Goal: Task Accomplishment & Management: Manage account settings

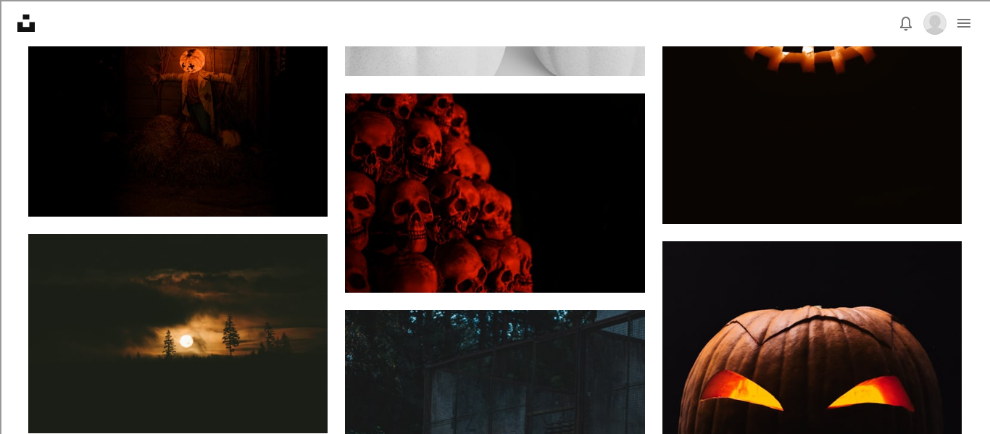
scroll to position [9261, 0]
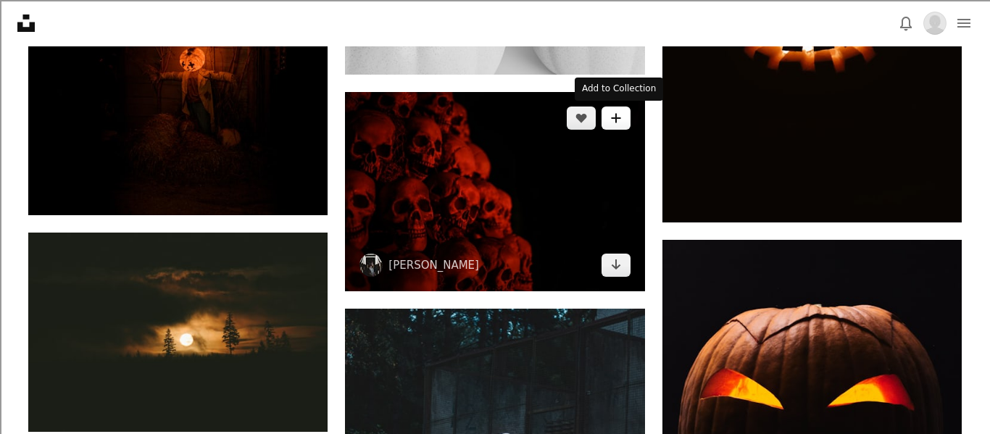
click at [614, 107] on button "A plus sign" at bounding box center [616, 118] width 29 height 23
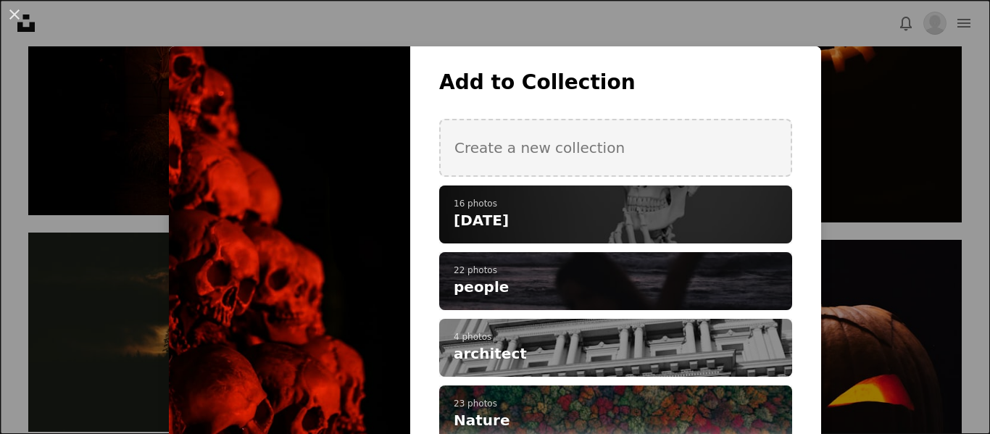
click at [542, 200] on p "16 photos" at bounding box center [616, 205] width 324 height 12
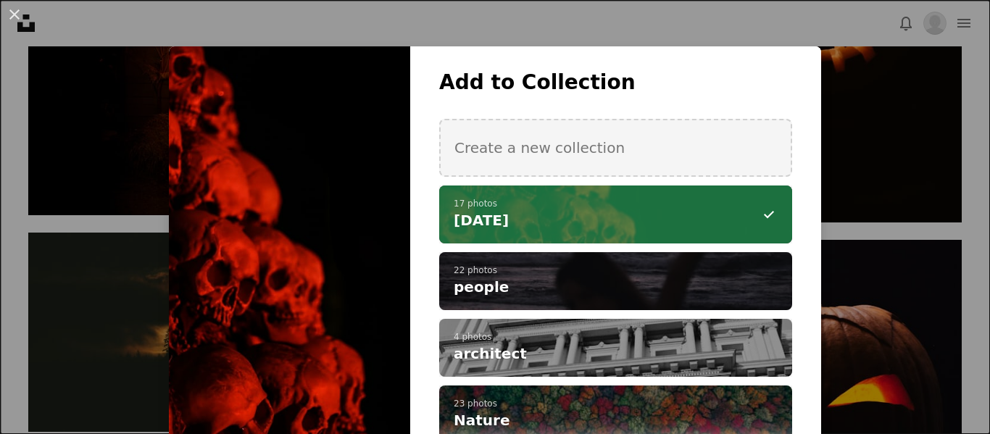
click at [111, 178] on div "An X shape Add to Collection Create a new collection A checkmark A minus sign 1…" at bounding box center [495, 217] width 990 height 434
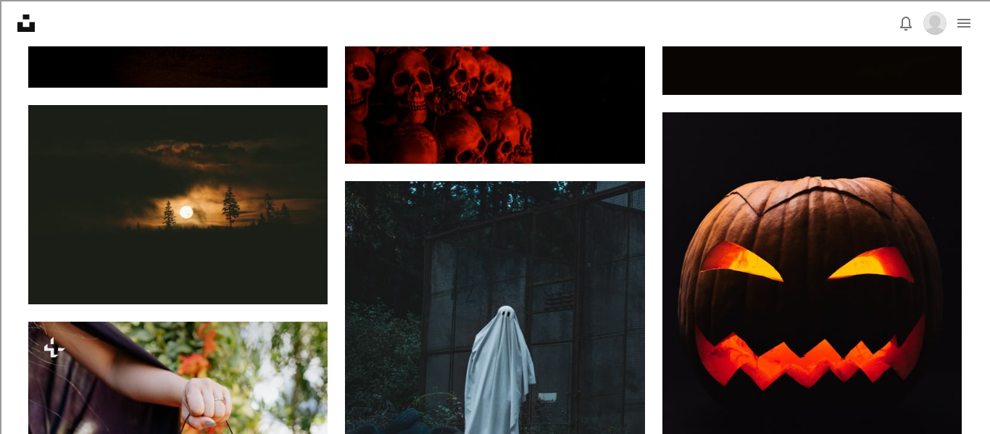
scroll to position [9391, 0]
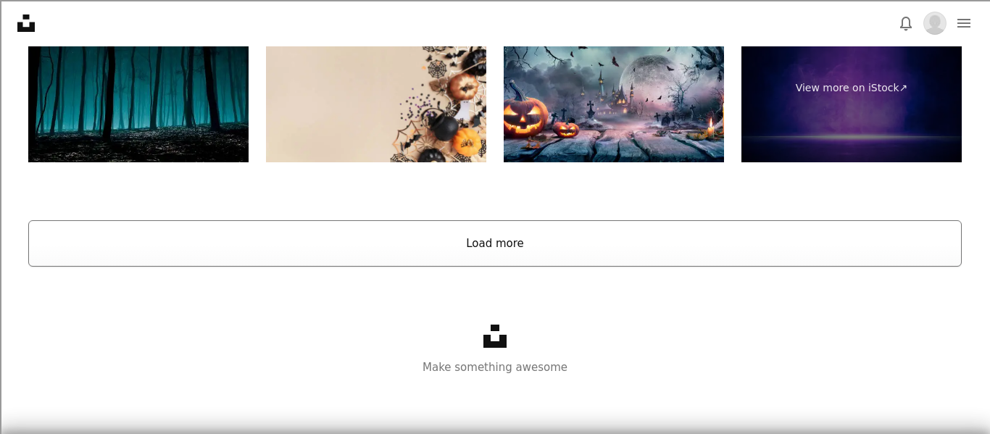
click at [126, 254] on button "Load more" at bounding box center [495, 243] width 934 height 46
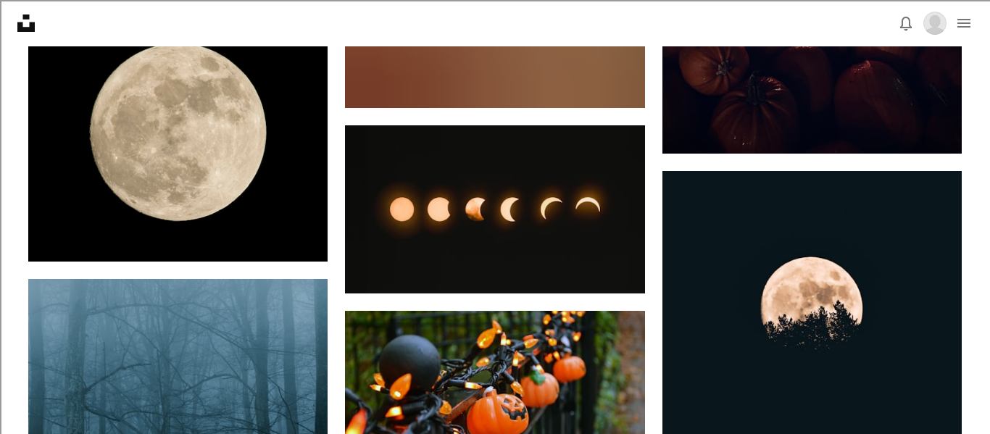
scroll to position [10982, 0]
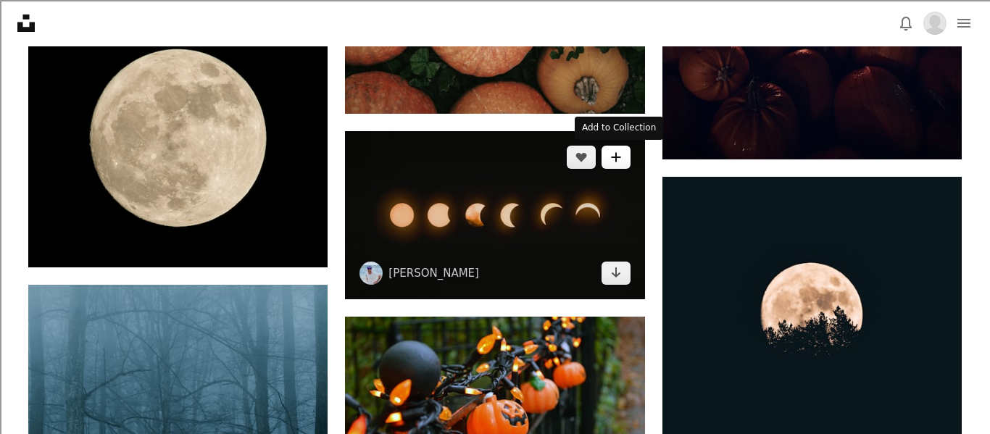
click at [622, 152] on button "A plus sign" at bounding box center [616, 157] width 29 height 23
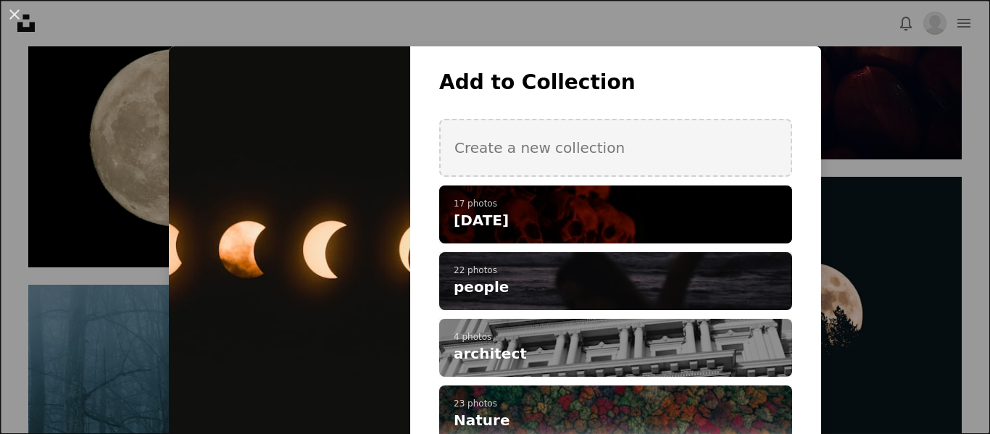
click at [491, 216] on span "[DATE]" at bounding box center [481, 220] width 55 height 20
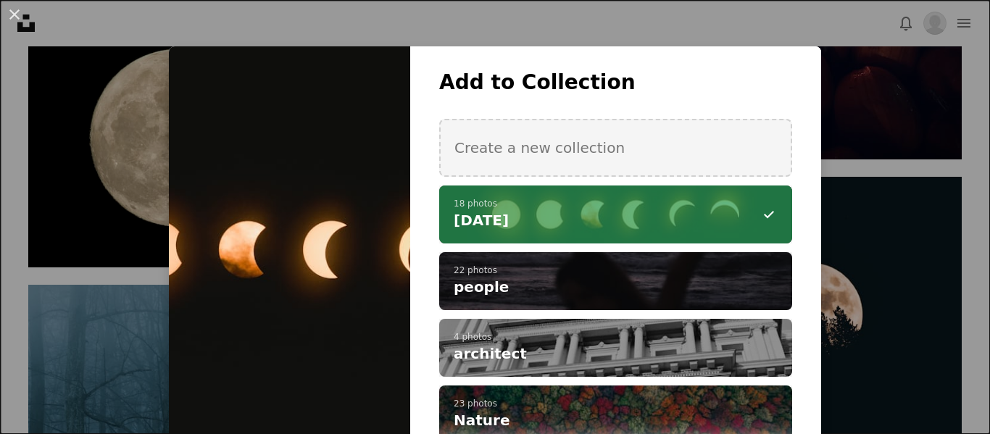
click at [922, 197] on div "An X shape Add to Collection Create a new collection A checkmark A minus sign 1…" at bounding box center [495, 217] width 990 height 434
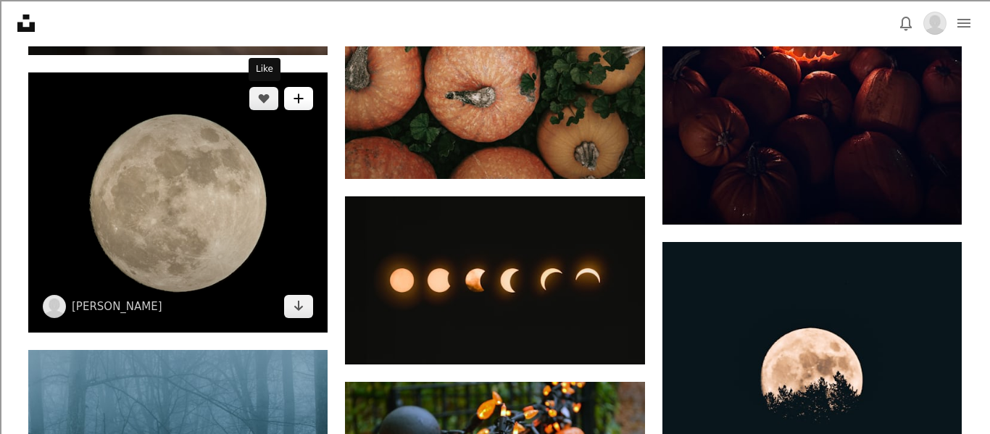
scroll to position [10923, 0]
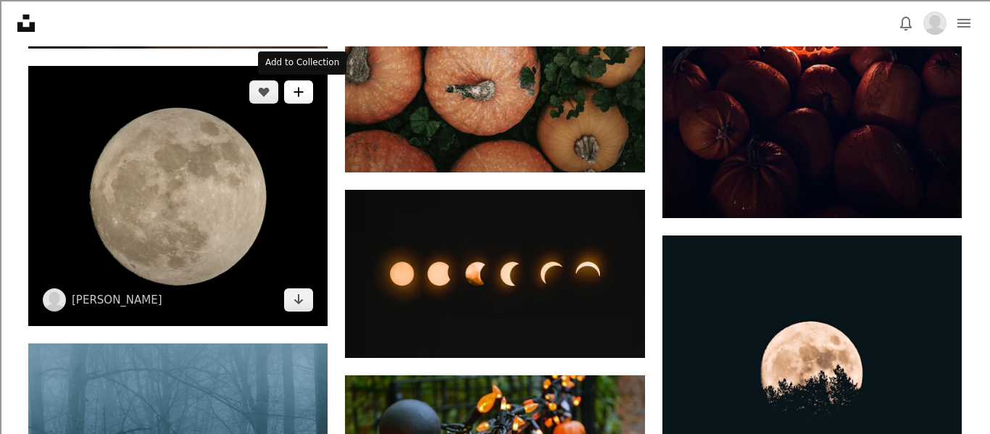
click at [289, 96] on button "A plus sign" at bounding box center [298, 91] width 29 height 23
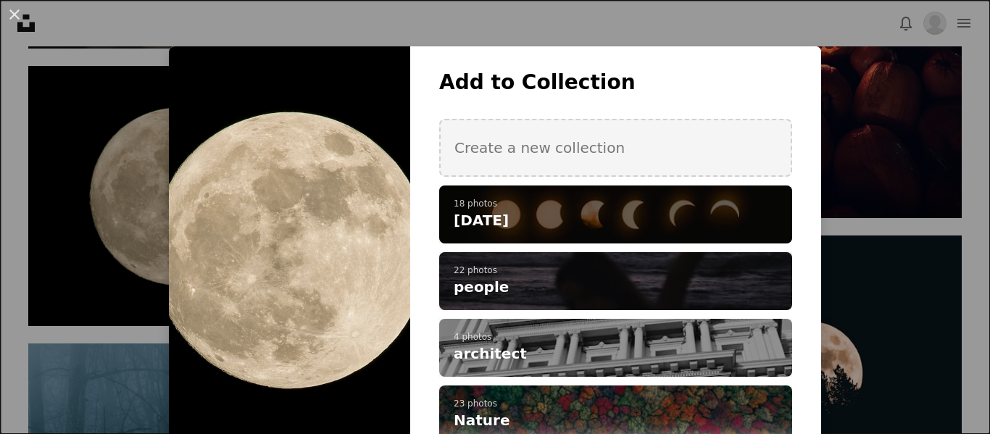
click at [509, 211] on span "[DATE]" at bounding box center [481, 220] width 55 height 20
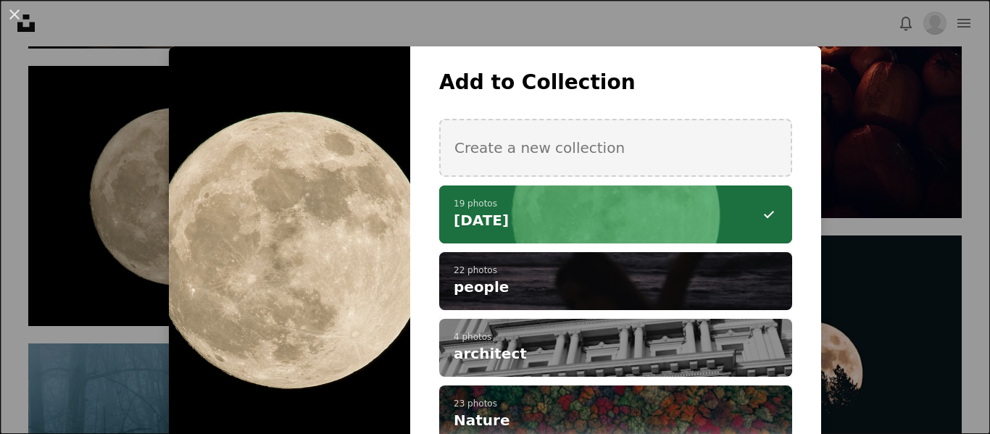
click at [890, 244] on div "An X shape Add to Collection Create a new collection A checkmark A minus sign 1…" at bounding box center [495, 217] width 990 height 434
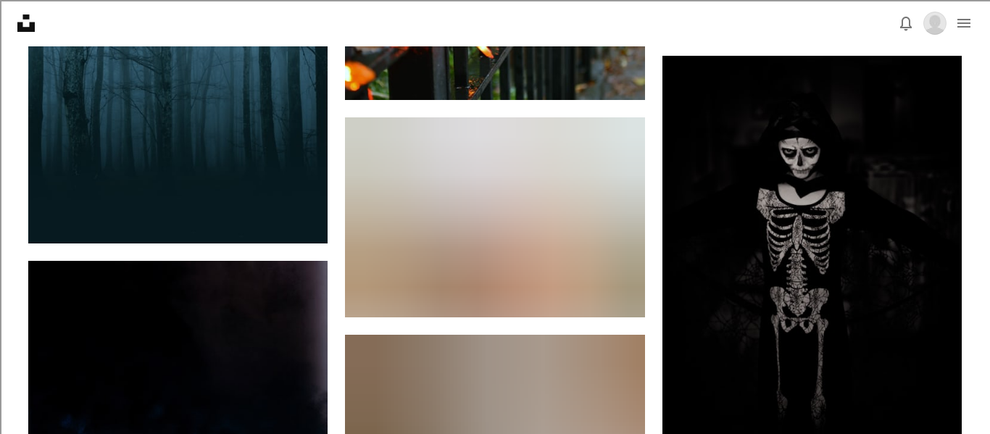
scroll to position [11397, 0]
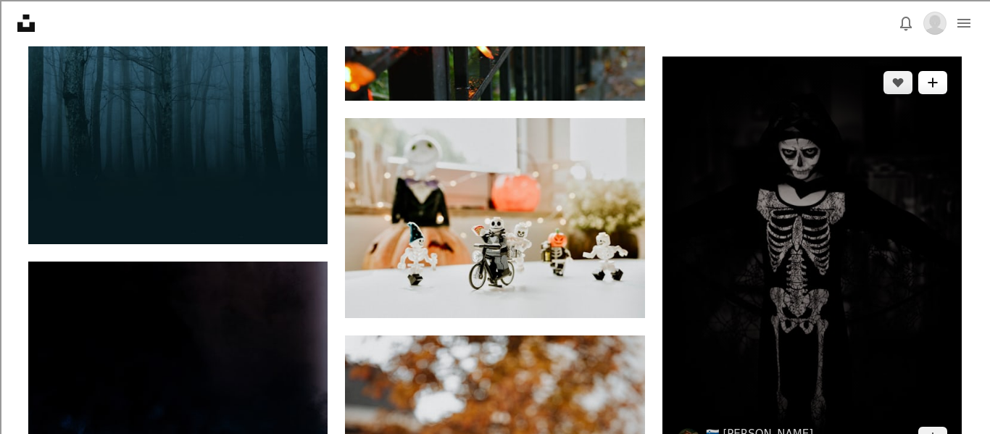
click at [937, 75] on button "A plus sign" at bounding box center [933, 82] width 29 height 23
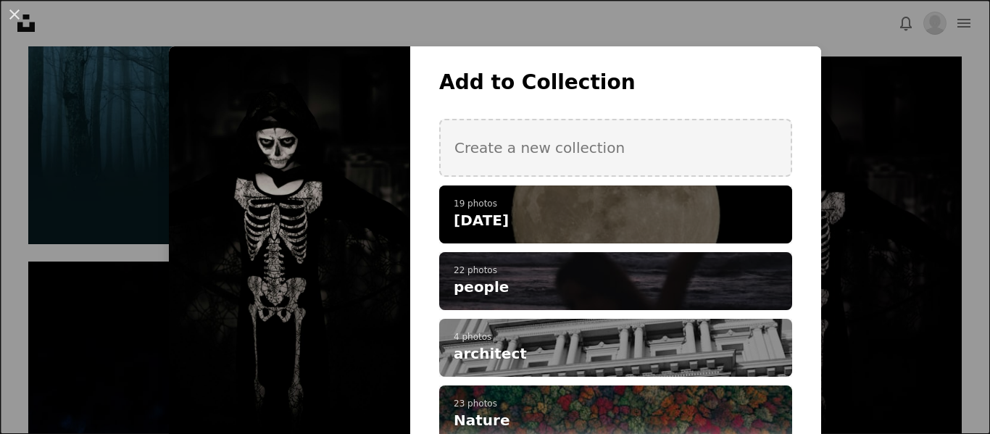
click at [581, 205] on p "19 photos" at bounding box center [616, 205] width 324 height 12
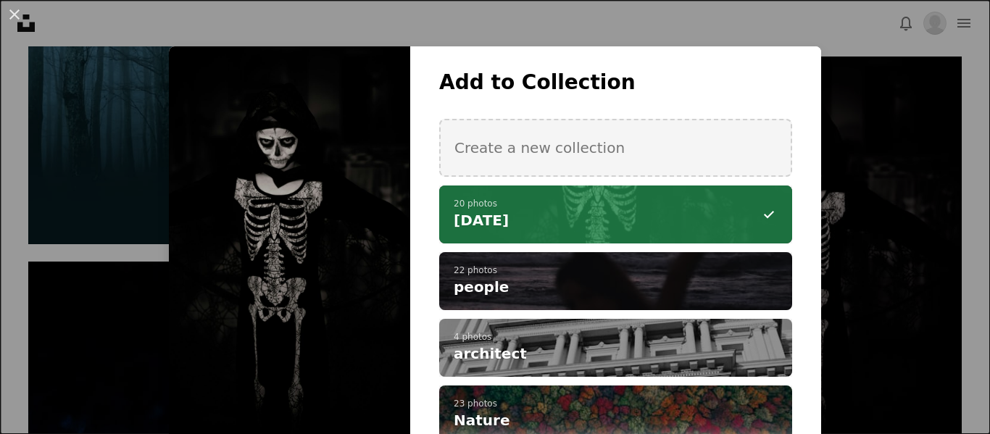
click at [95, 348] on div "An X shape Add to Collection Create a new collection A checkmark A minus sign 2…" at bounding box center [495, 217] width 990 height 434
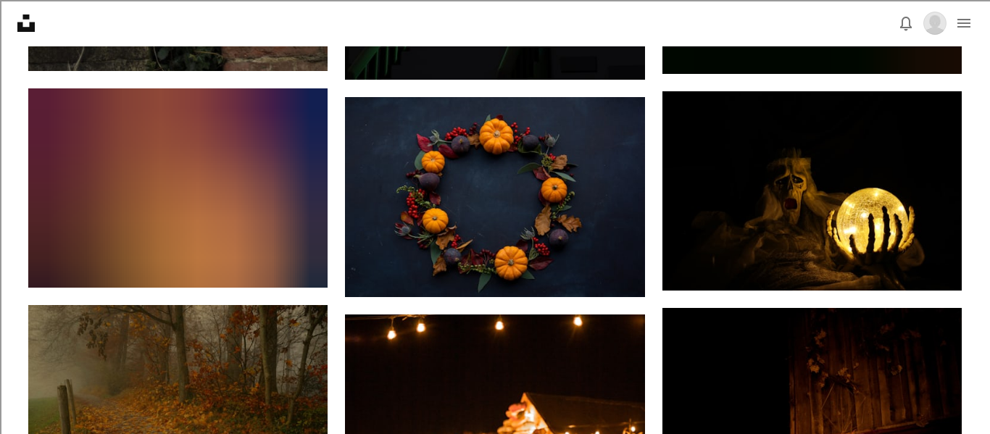
scroll to position [12933, 0]
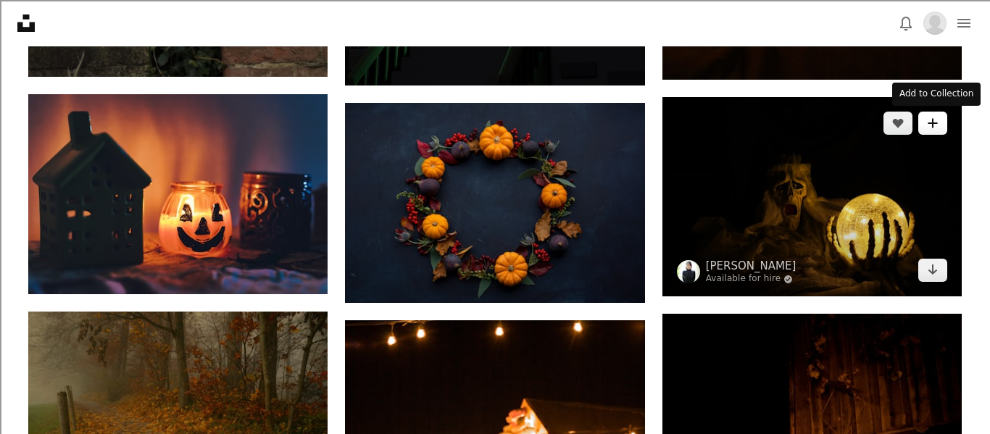
click at [937, 125] on icon "A plus sign" at bounding box center [933, 123] width 12 height 12
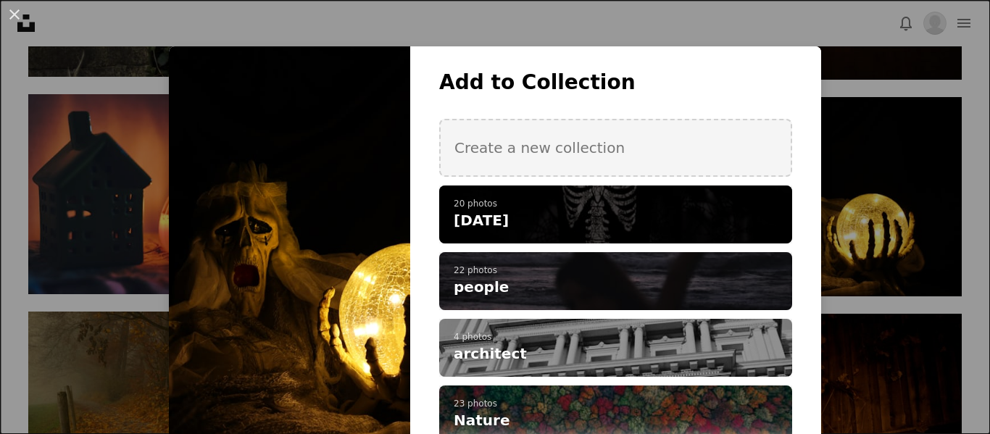
click at [602, 210] on h4 "[DATE]" at bounding box center [608, 220] width 308 height 20
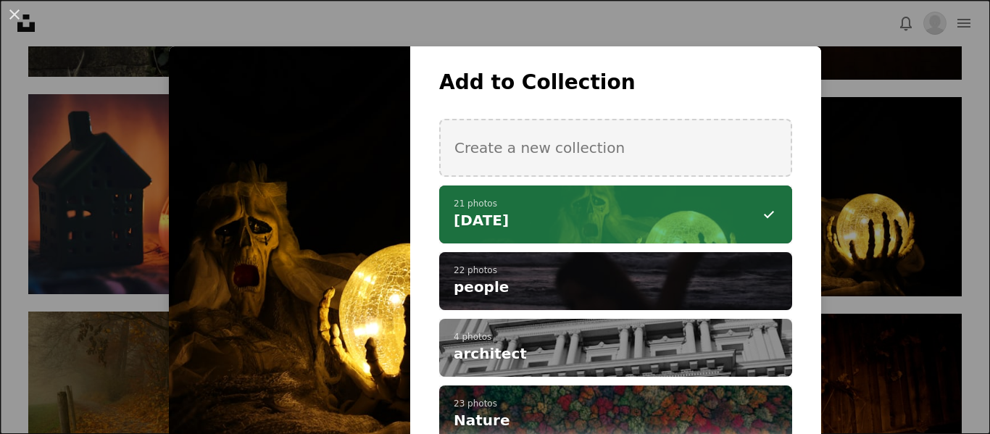
click at [153, 187] on div "An X shape Add to Collection Create a new collection A checkmark A minus sign 2…" at bounding box center [495, 217] width 990 height 434
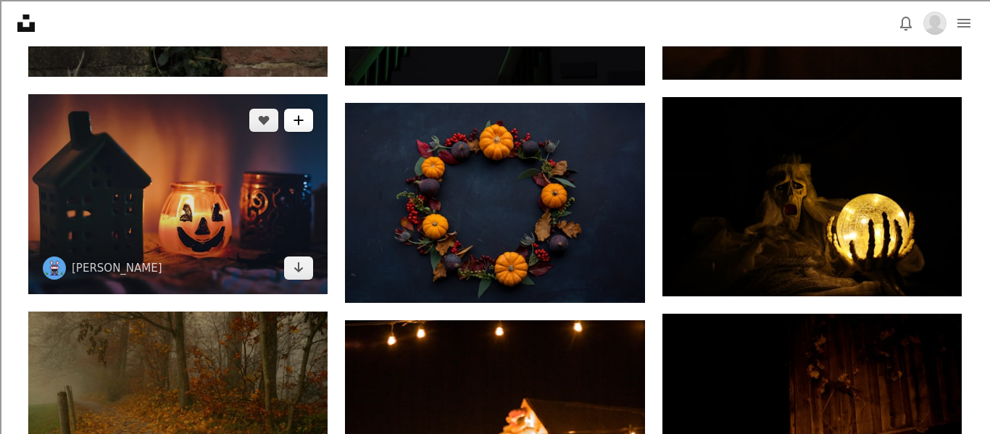
click at [295, 124] on icon "A plus sign" at bounding box center [299, 121] width 12 height 12
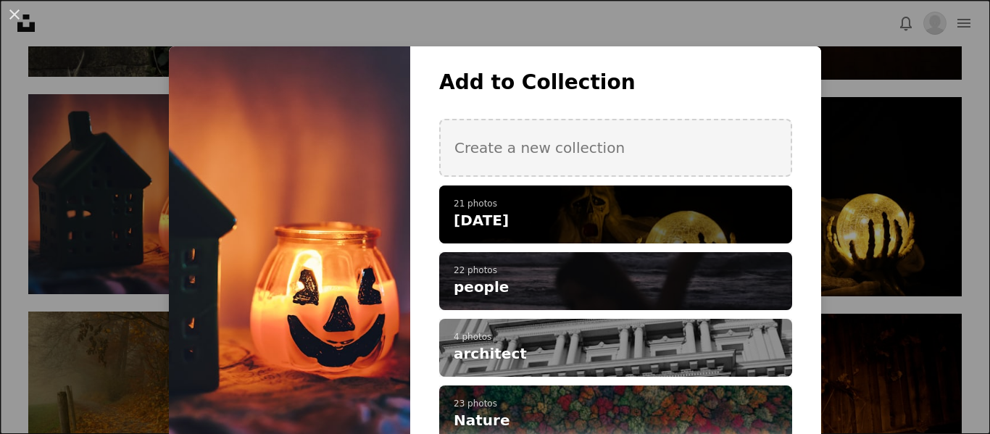
click at [579, 203] on p "21 photos" at bounding box center [616, 205] width 324 height 12
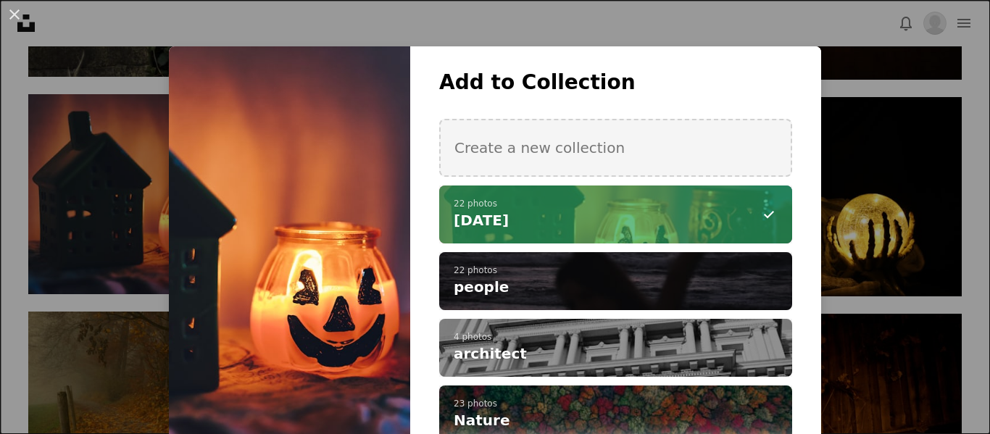
click at [84, 165] on div "An X shape Add to Collection Create a new collection A checkmark A minus sign 2…" at bounding box center [495, 217] width 990 height 434
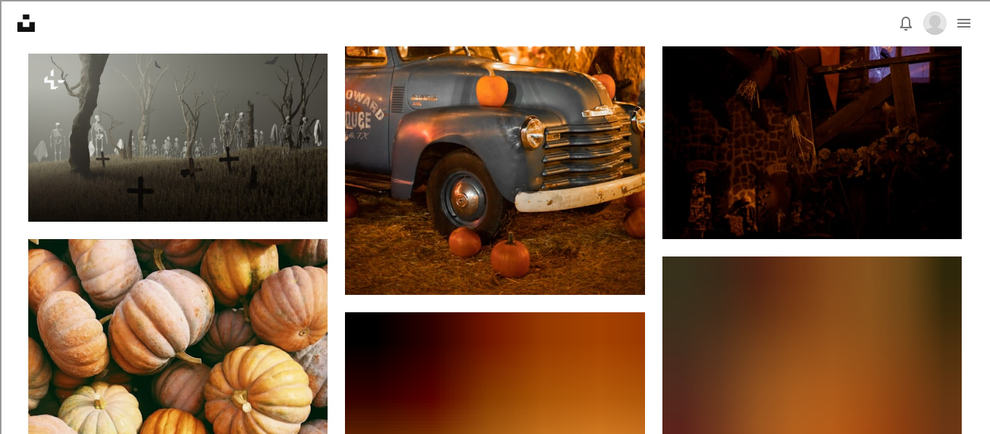
scroll to position [13409, 0]
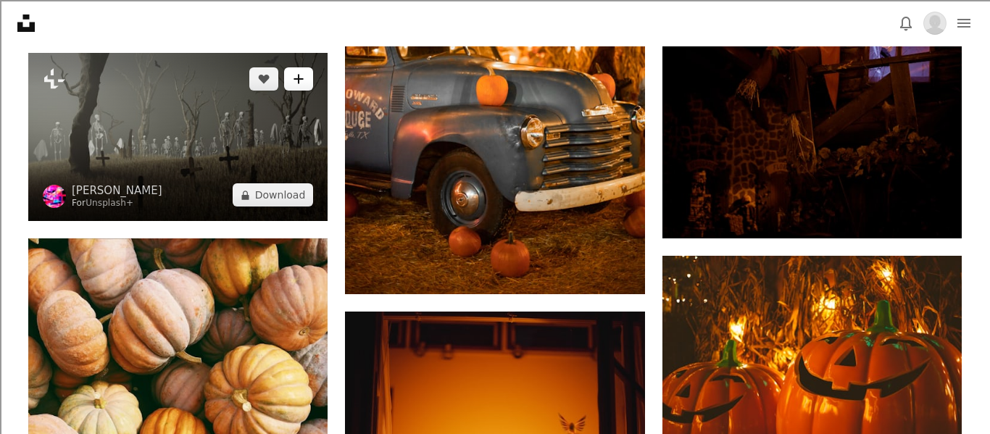
click at [306, 80] on button "A plus sign" at bounding box center [298, 78] width 29 height 23
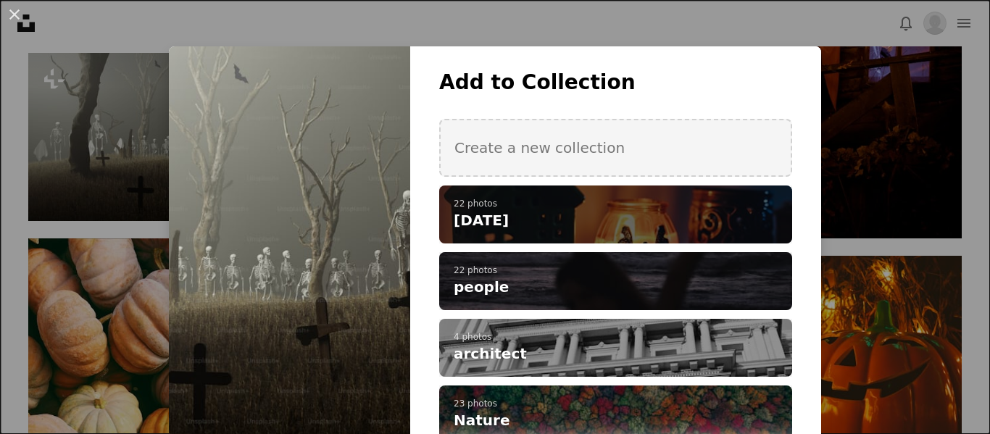
click at [515, 199] on p "22 photos" at bounding box center [616, 205] width 324 height 12
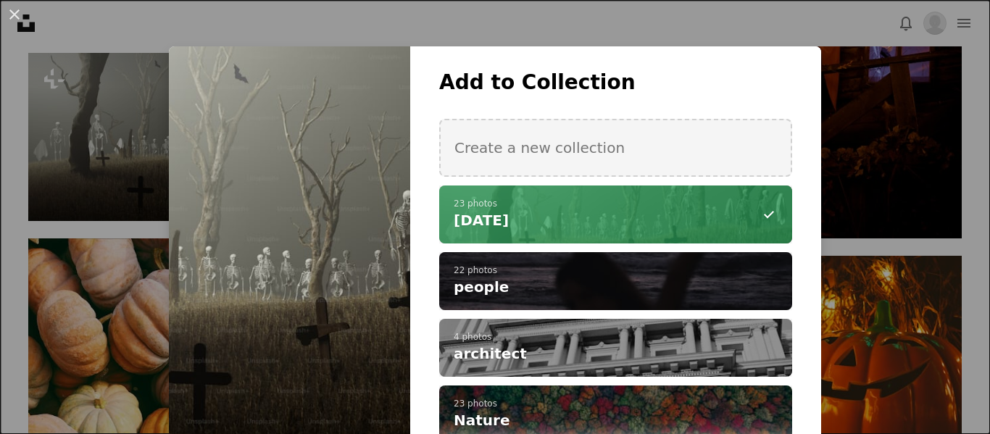
click at [105, 146] on div "An X shape Add to Collection Create a new collection A checkmark A minus sign 2…" at bounding box center [495, 217] width 990 height 434
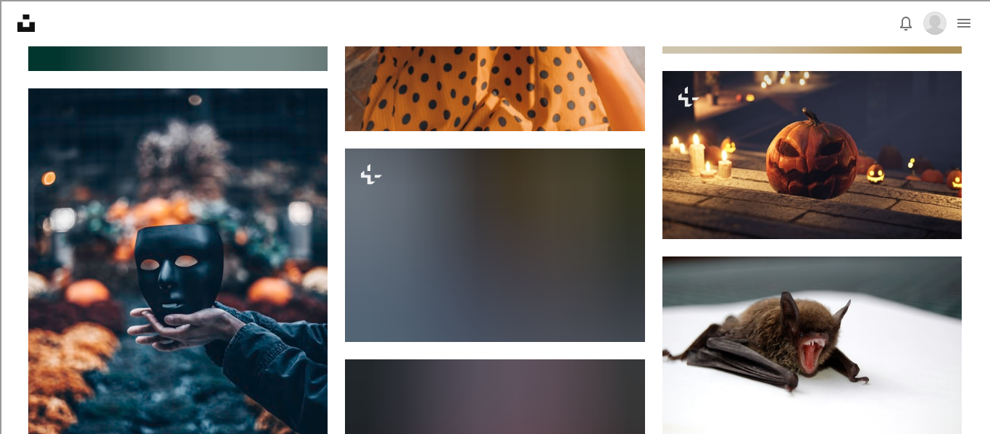
scroll to position [15814, 0]
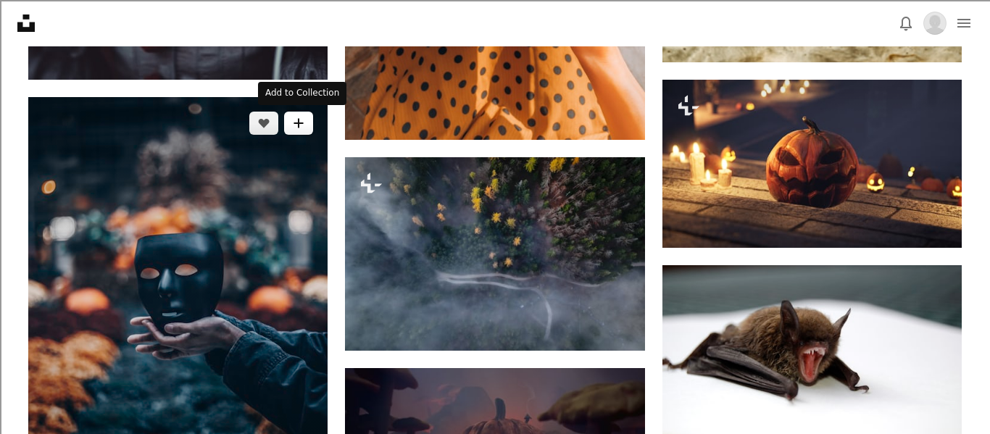
click at [305, 127] on button "A plus sign" at bounding box center [298, 123] width 29 height 23
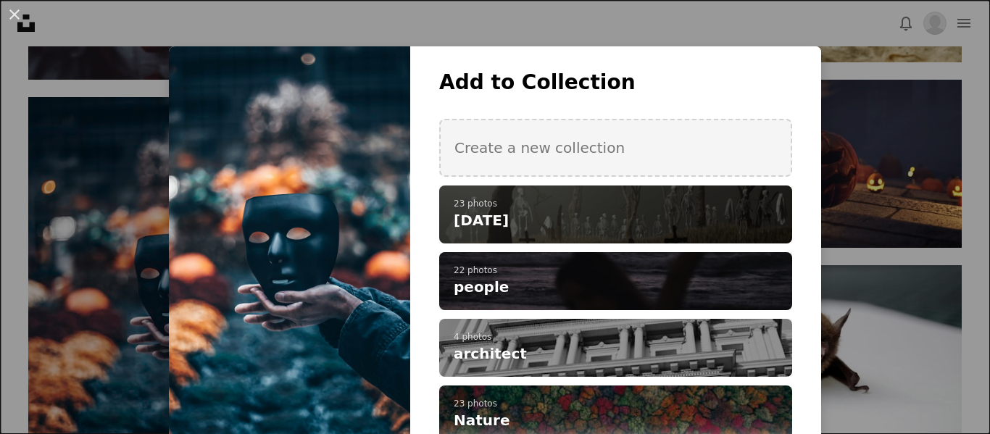
click at [571, 211] on h4 "[DATE]" at bounding box center [608, 220] width 308 height 20
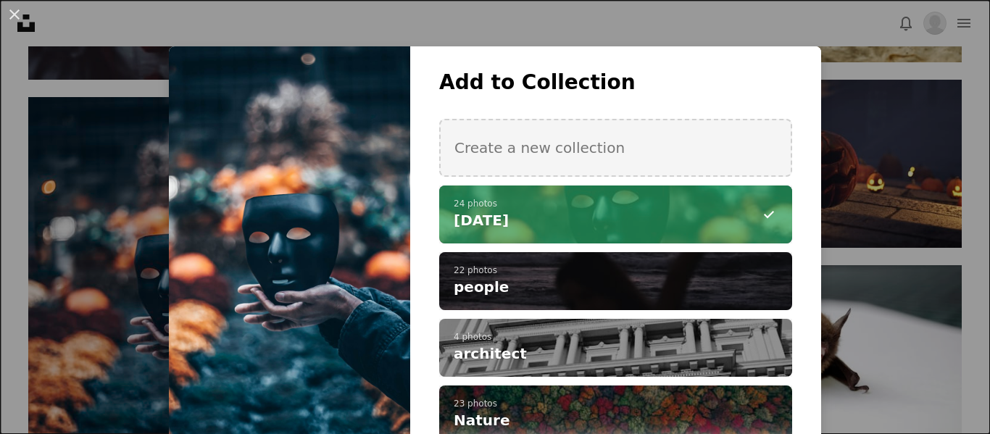
click at [900, 186] on div "An X shape Add to Collection Create a new collection A checkmark A minus sign 2…" at bounding box center [495, 217] width 990 height 434
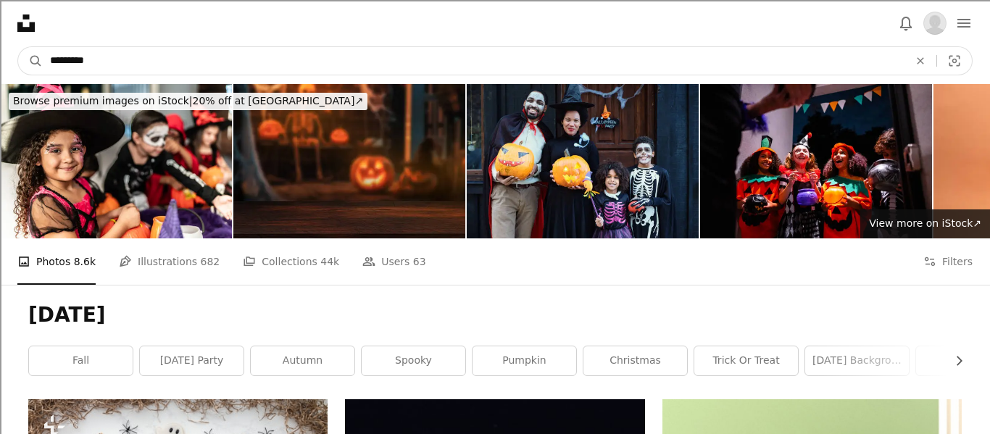
click at [102, 67] on input "*********" at bounding box center [474, 61] width 862 height 28
type input "*"
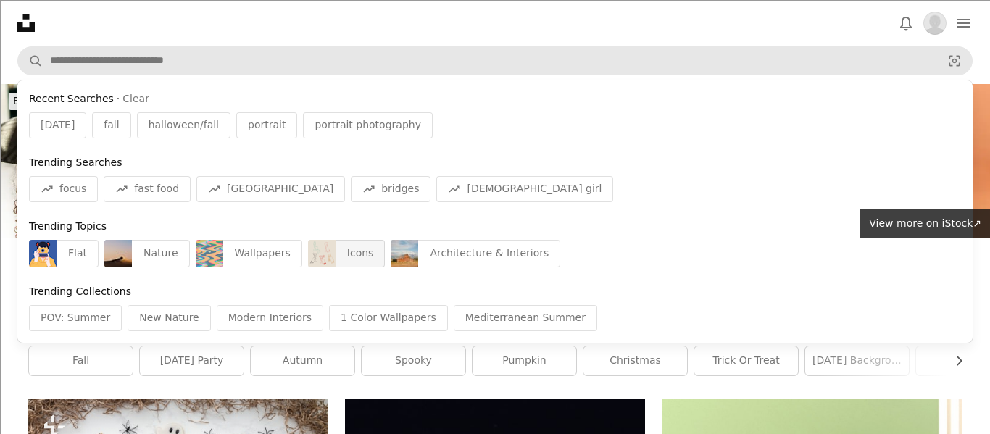
click at [336, 243] on div "Icons" at bounding box center [361, 254] width 50 height 28
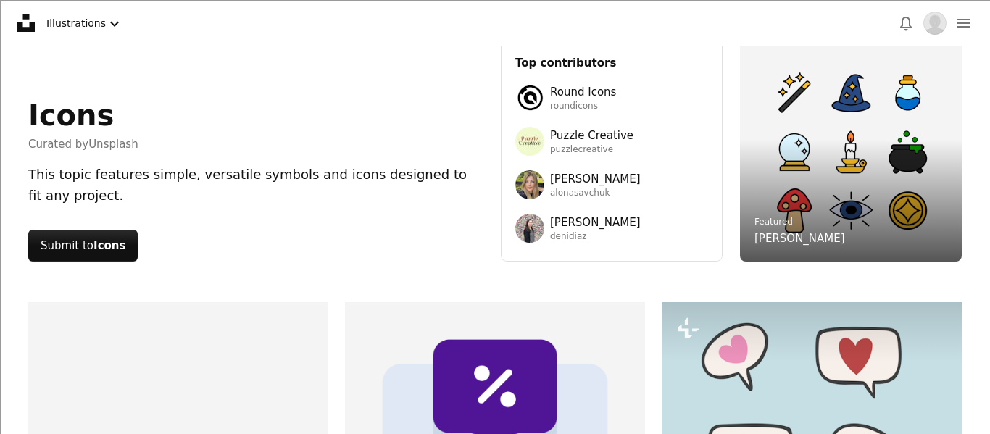
scroll to position [20, 0]
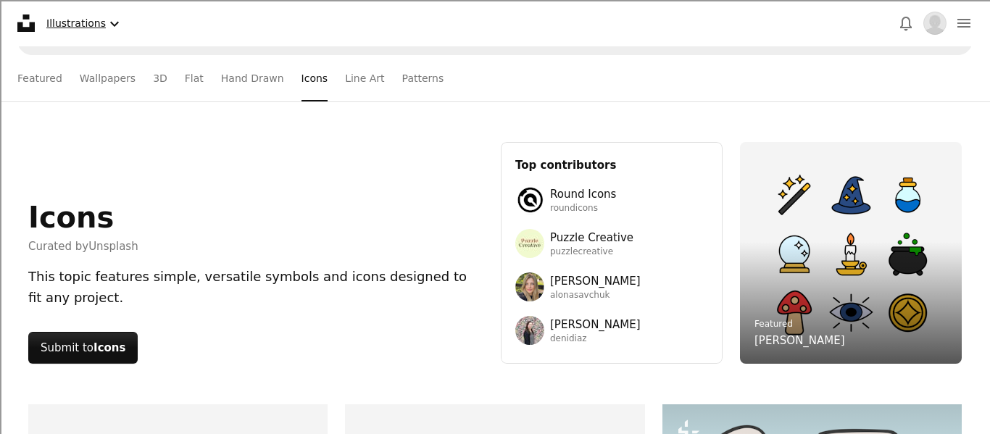
click at [69, 14] on button "Illustrations Chevron down" at bounding box center [85, 24] width 88 height 30
click at [83, 60] on span "Photos" at bounding box center [121, 60] width 88 height 15
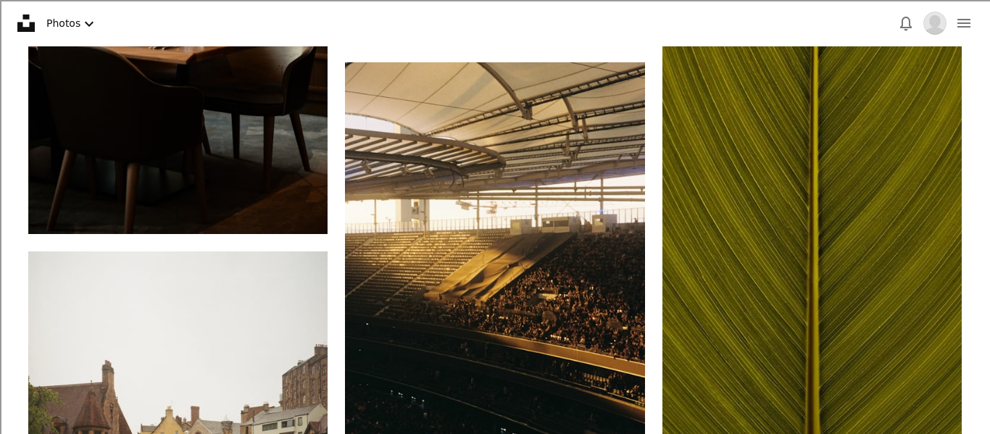
scroll to position [3124, 0]
